Goal: Task Accomplishment & Management: Use online tool/utility

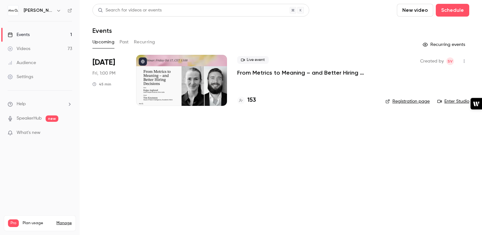
click at [123, 43] on button "Past" at bounding box center [124, 42] width 9 height 10
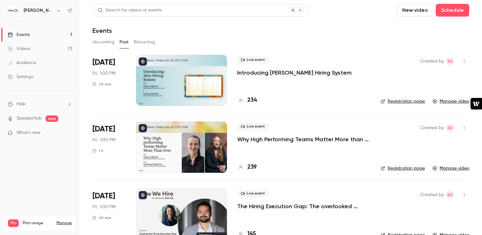
click at [274, 69] on p "Introducing [PERSON_NAME] Hiring System" at bounding box center [294, 73] width 114 height 8
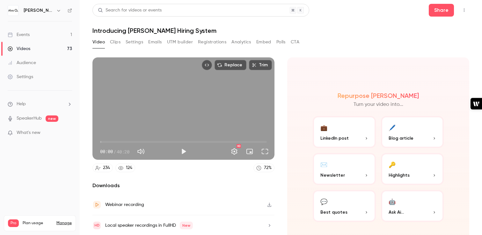
click at [220, 42] on button "Registrations" at bounding box center [212, 42] width 28 height 10
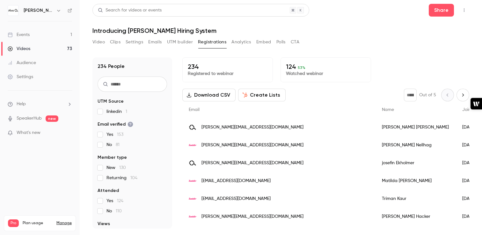
click at [241, 43] on button "Analytics" at bounding box center [242, 42] width 20 height 10
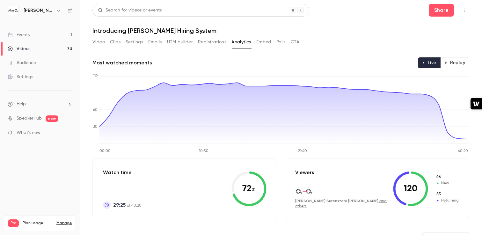
click at [453, 60] on button "Replay" at bounding box center [454, 62] width 29 height 11
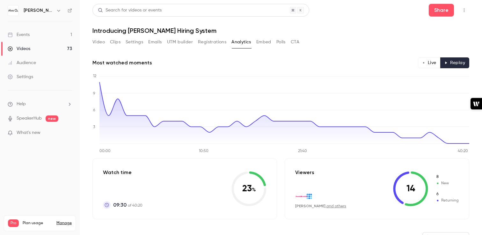
click at [430, 60] on button "Live" at bounding box center [429, 62] width 23 height 11
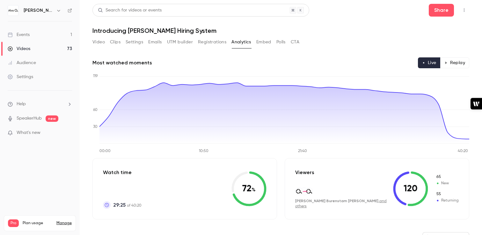
click at [28, 59] on link "Audience" at bounding box center [40, 63] width 80 height 14
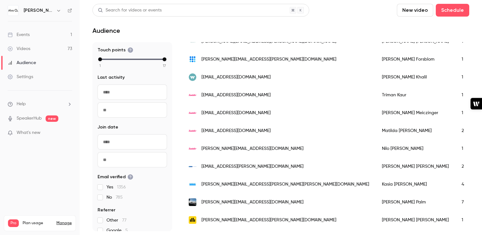
scroll to position [77, 0]
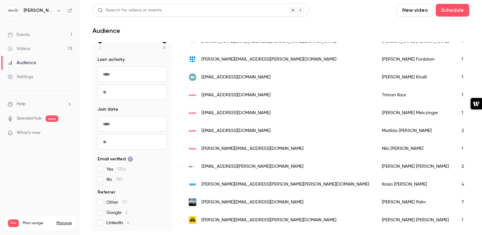
click at [28, 77] on div "Settings" at bounding box center [21, 77] width 26 height 6
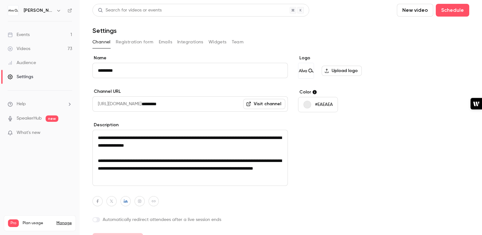
click at [26, 47] on div "Videos" at bounding box center [19, 49] width 23 height 6
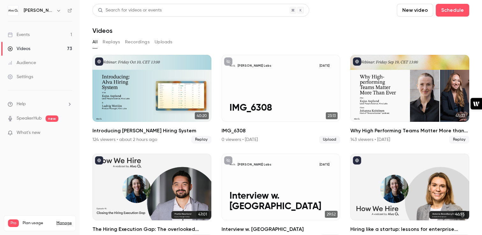
click at [28, 39] on link "Events 1" at bounding box center [40, 35] width 80 height 14
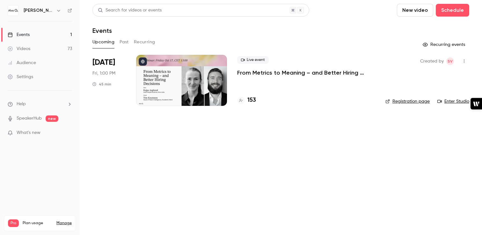
click at [123, 40] on button "Past" at bounding box center [124, 42] width 9 height 10
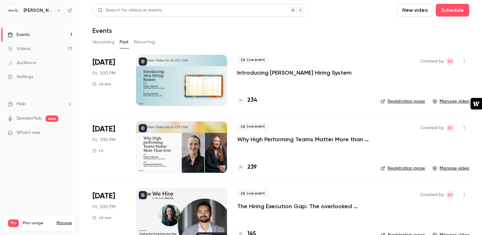
click at [276, 73] on p "Introducing [PERSON_NAME] Hiring System" at bounding box center [294, 73] width 114 height 8
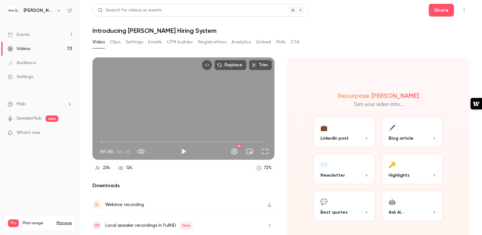
click at [202, 40] on button "Registrations" at bounding box center [212, 42] width 28 height 10
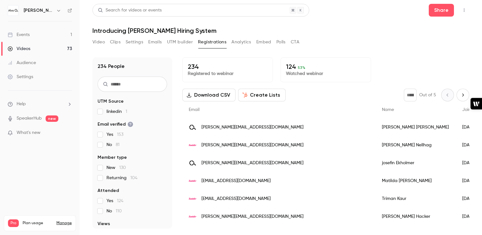
click at [260, 96] on button "Create Lists" at bounding box center [262, 95] width 48 height 13
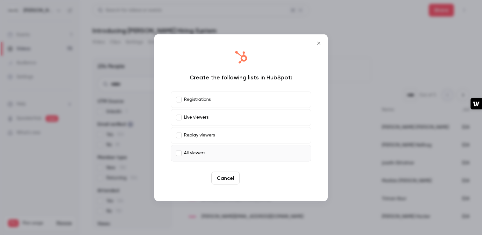
click at [256, 179] on button "Create" at bounding box center [256, 178] width 29 height 13
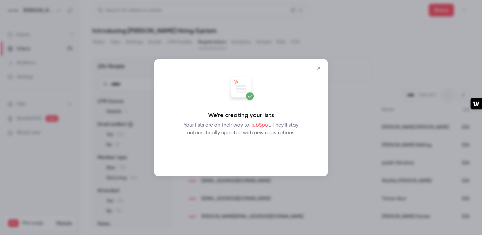
click at [242, 153] on button "Okay" at bounding box center [241, 153] width 23 height 13
